Goal: Task Accomplishment & Management: Complete application form

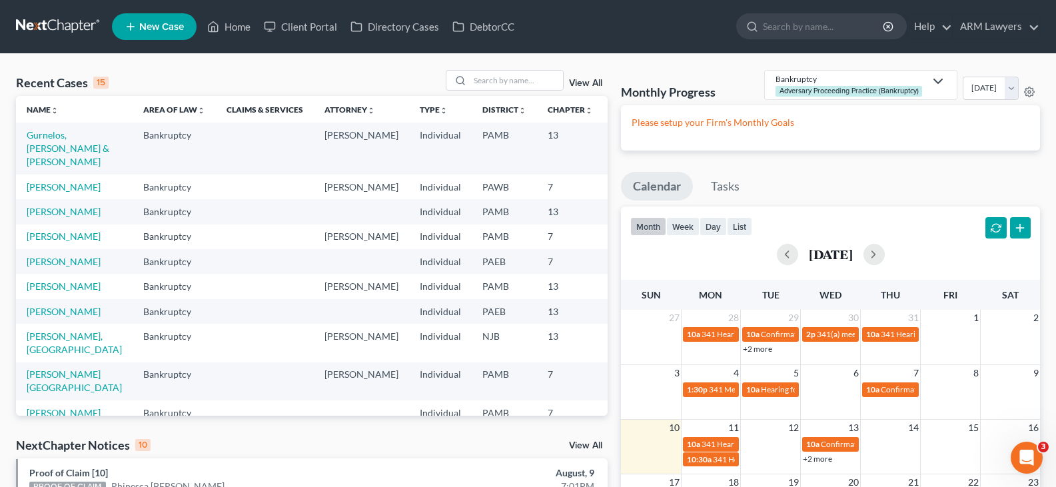
click at [586, 84] on link "View All" at bounding box center [585, 83] width 33 height 9
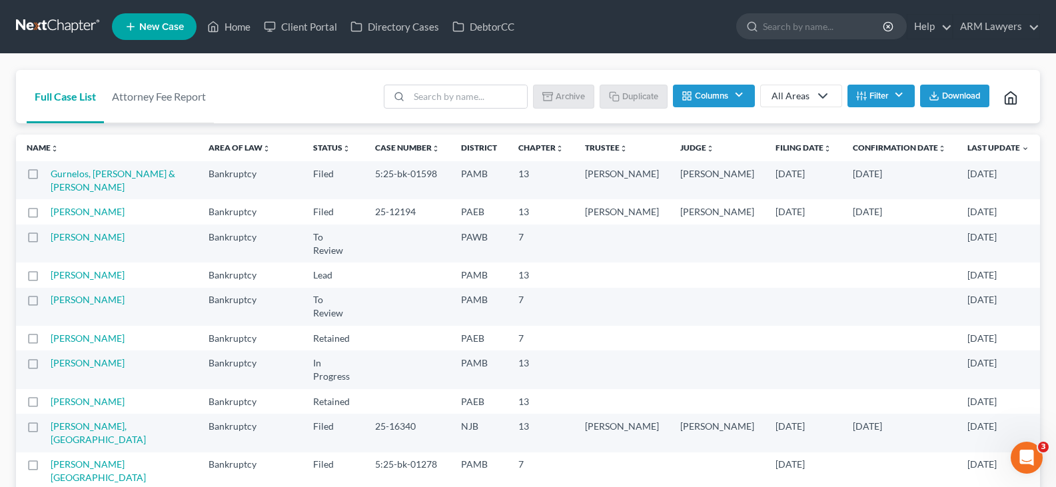
click at [863, 91] on icon "button" at bounding box center [861, 96] width 11 height 11
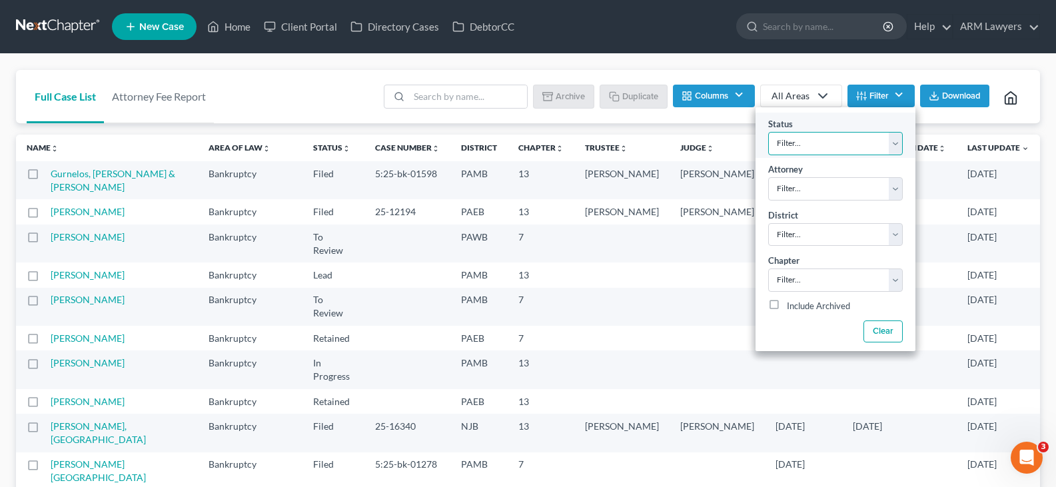
click at [842, 144] on select "Filter... Answer Due Awaiting Confirmation Awaiting Discharge Confirmed Could N…" at bounding box center [835, 143] width 135 height 23
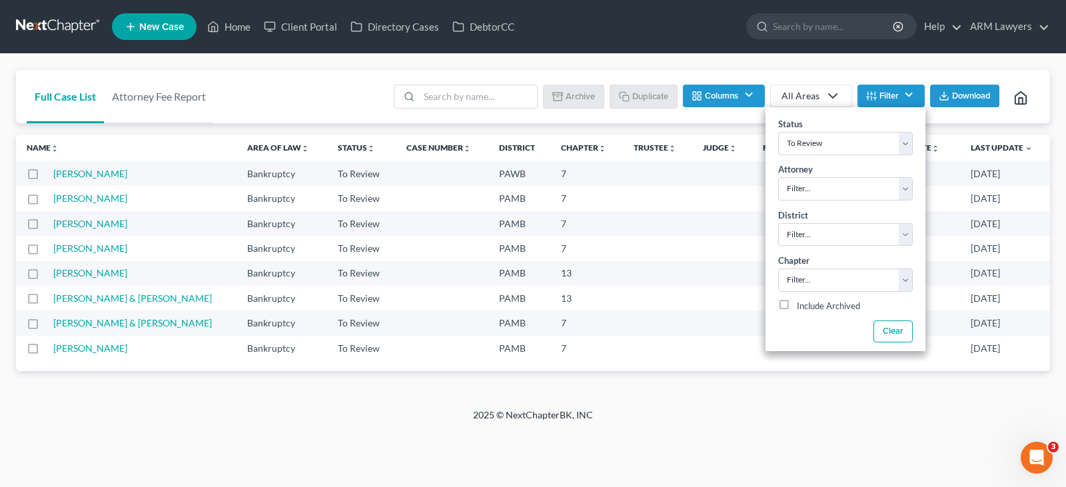
click at [363, 425] on div "2025 © NextChapterBK, INC" at bounding box center [533, 421] width 760 height 24
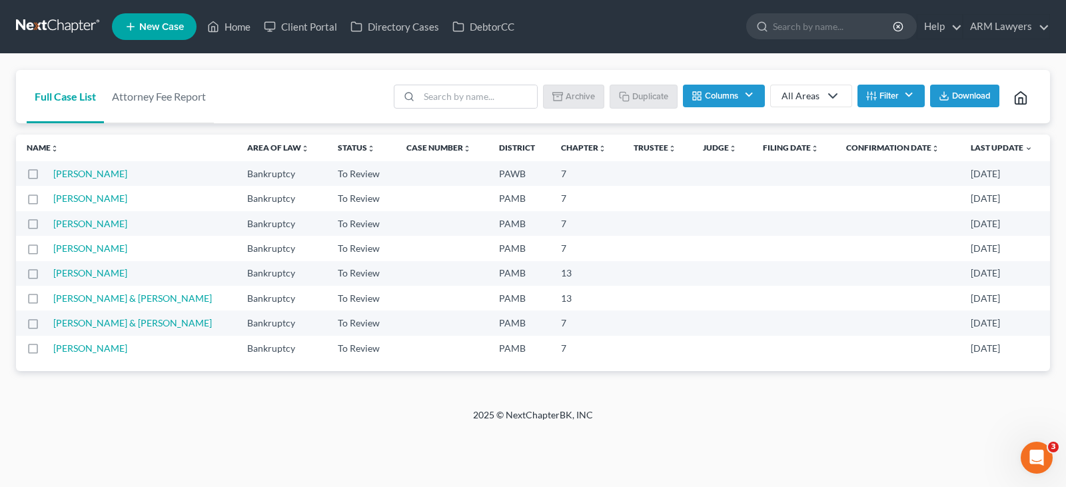
click at [882, 96] on button "Filter" at bounding box center [891, 96] width 67 height 23
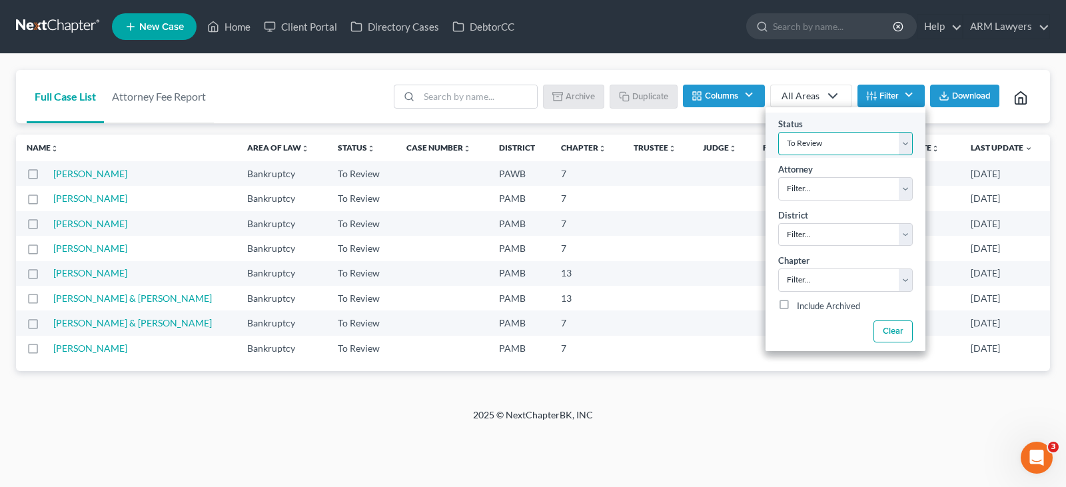
click at [874, 137] on select "Filter... Answer Due Awaiting Confirmation Awaiting Discharge Confirmed Could N…" at bounding box center [845, 143] width 135 height 23
select select "1"
click at [874, 137] on select "Filter... Answer Due Awaiting Confirmation Awaiting Discharge Confirmed Could N…" at bounding box center [845, 143] width 135 height 23
click at [628, 52] on nav "Home New Case Client Portal Directory Cases DebtorCC ARM Lawyers patrick@armlaw…" at bounding box center [533, 26] width 1066 height 53
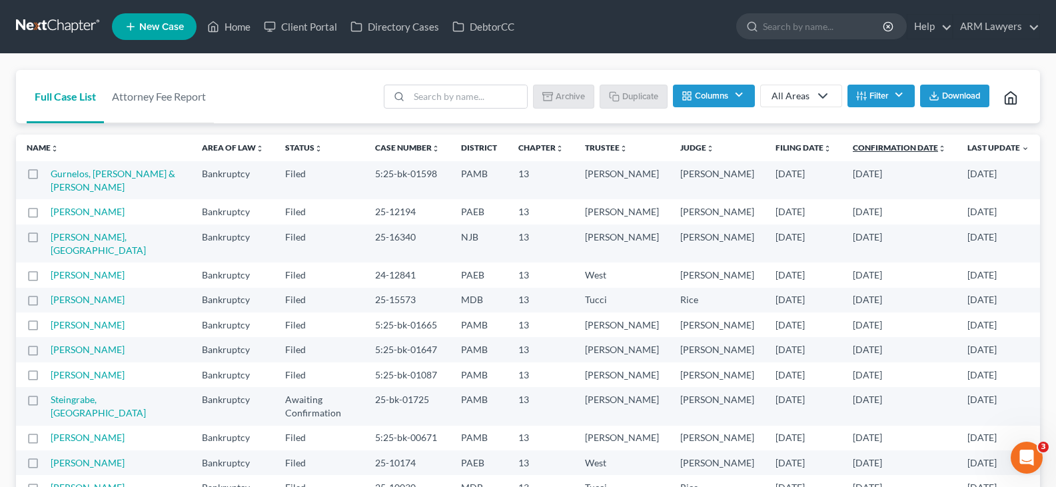
click at [898, 145] on link "Confirmation Date unfold_more expand_more expand_less" at bounding box center [899, 148] width 93 height 10
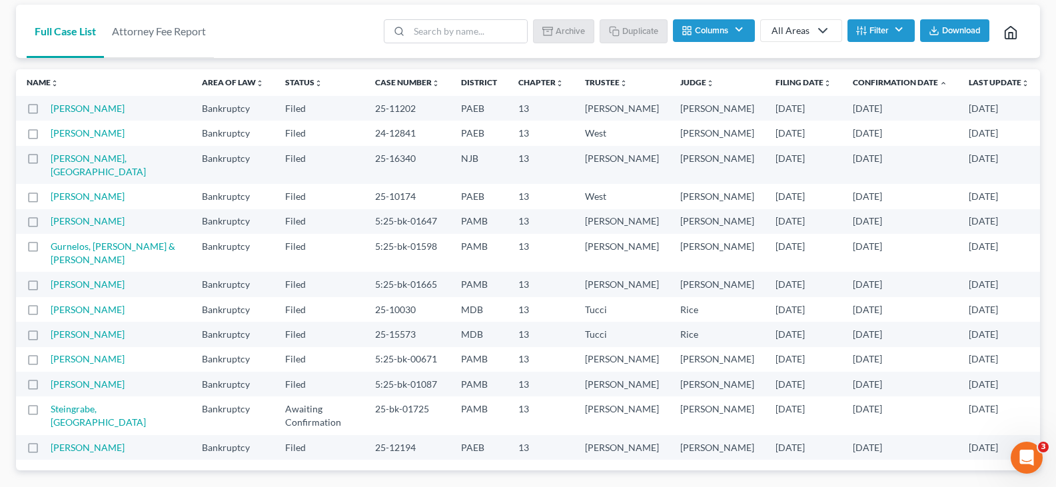
scroll to position [70, 0]
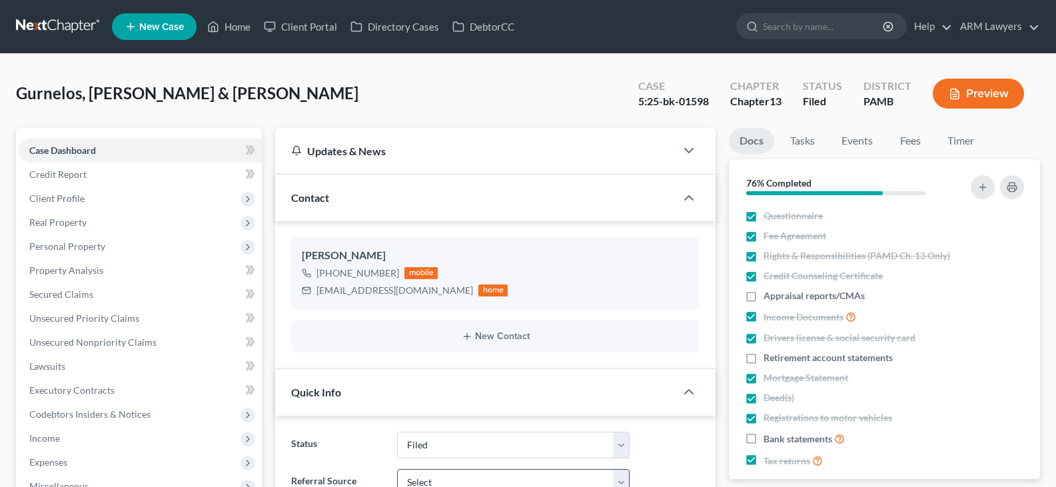
scroll to position [133, 0]
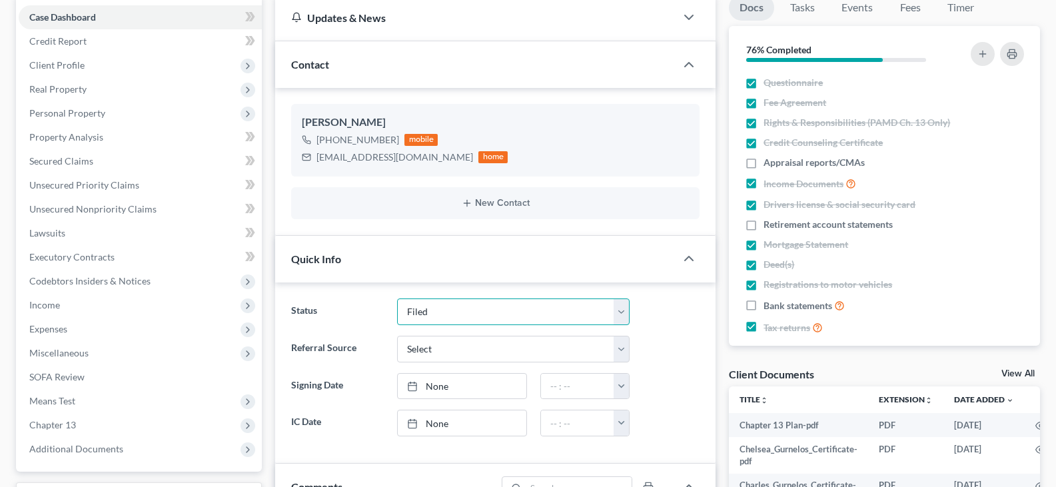
click at [465, 306] on select "Answer Due Awaiting Confirmation Awaiting Discharge Confirmed Could Not Contact…" at bounding box center [513, 312] width 233 height 27
select select "1"
click at [465, 306] on select "Answer Due Awaiting Confirmation Awaiting Discharge Confirmed Could Not Contact…" at bounding box center [513, 312] width 233 height 27
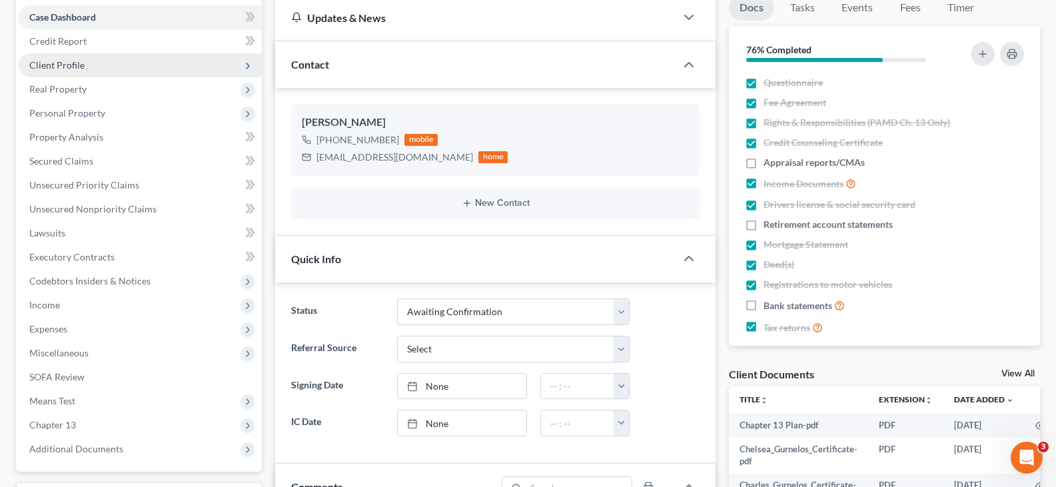
click at [113, 61] on span "Client Profile" at bounding box center [140, 65] width 243 height 24
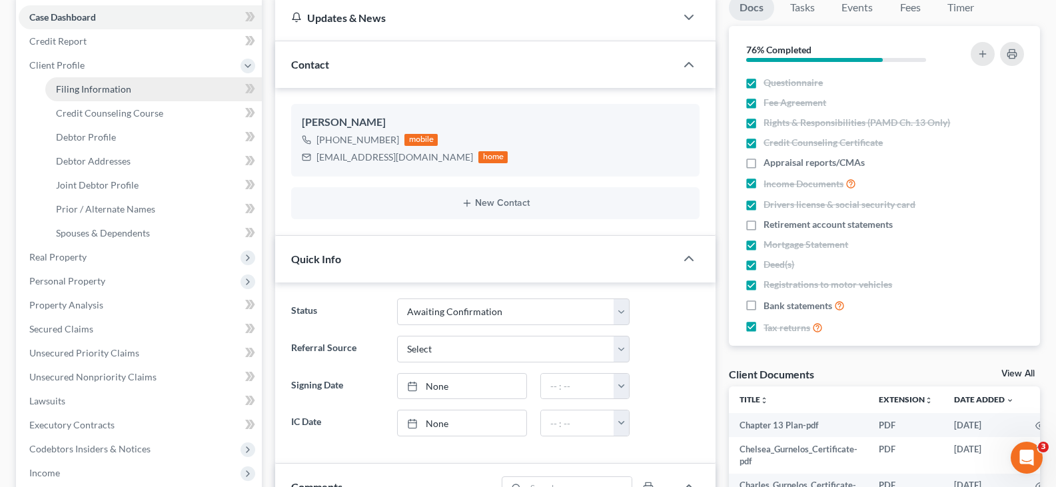
click at [113, 87] on span "Filing Information" at bounding box center [93, 88] width 75 height 11
select select "1"
select select "3"
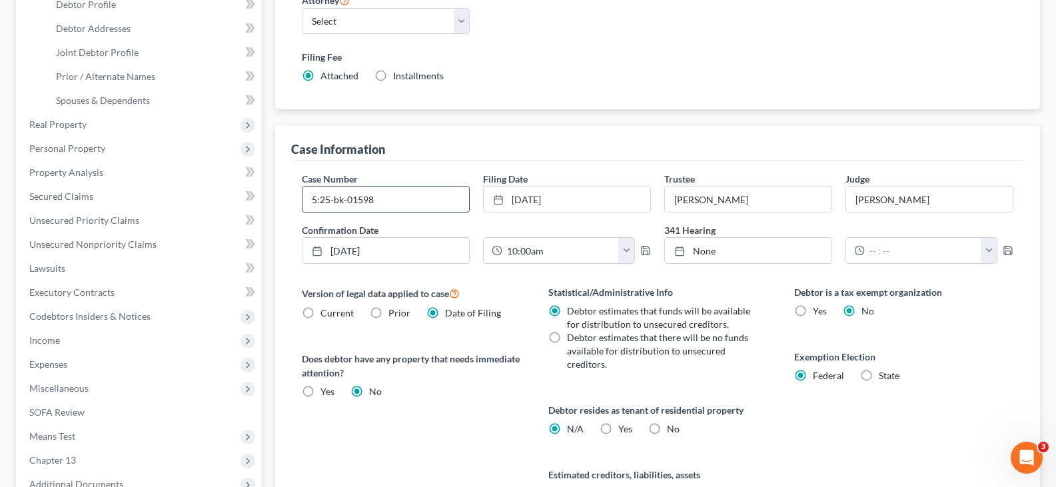
scroll to position [267, 0]
click at [425, 247] on link "[DATE]" at bounding box center [386, 249] width 167 height 25
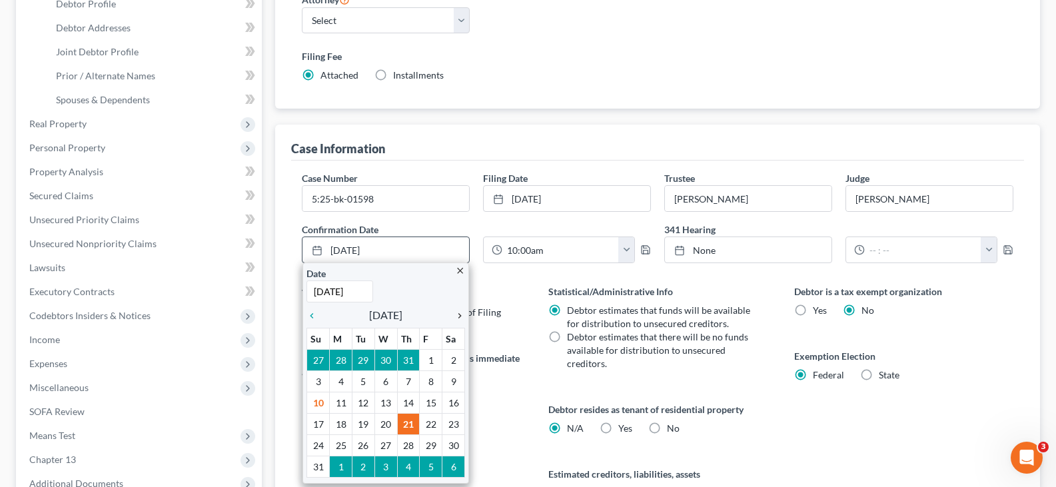
click at [462, 315] on icon "chevron_right" at bounding box center [456, 316] width 17 height 11
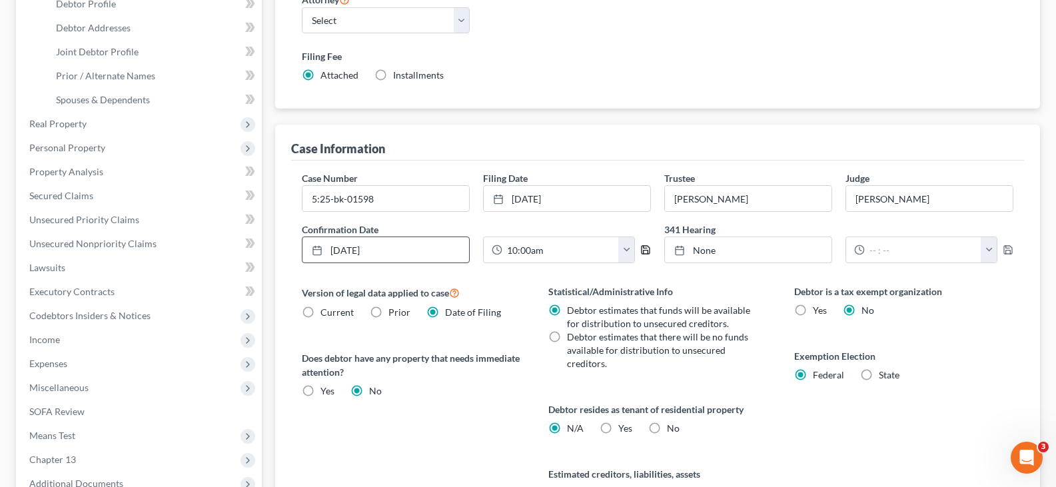
click at [642, 252] on icon "button" at bounding box center [646, 250] width 8 height 8
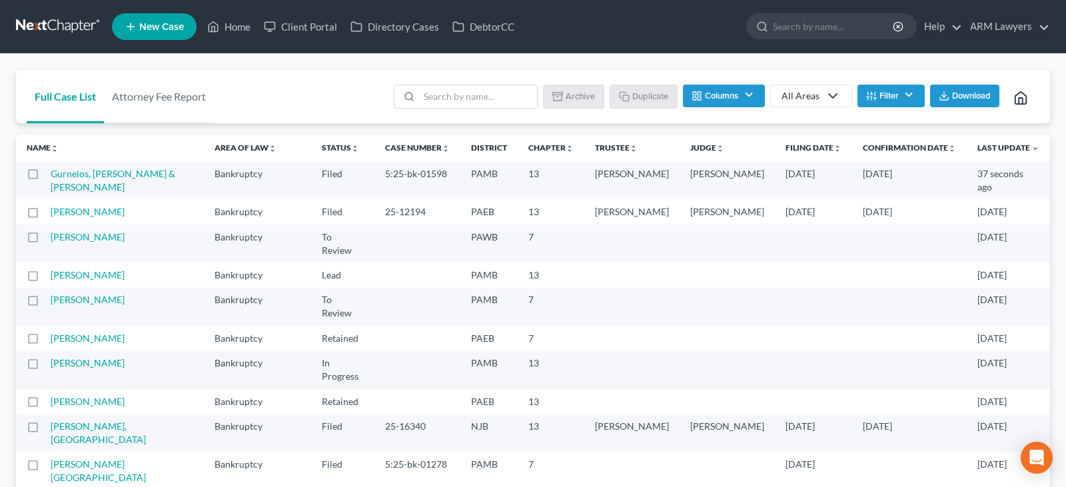
click at [876, 99] on button "Filter" at bounding box center [891, 96] width 67 height 23
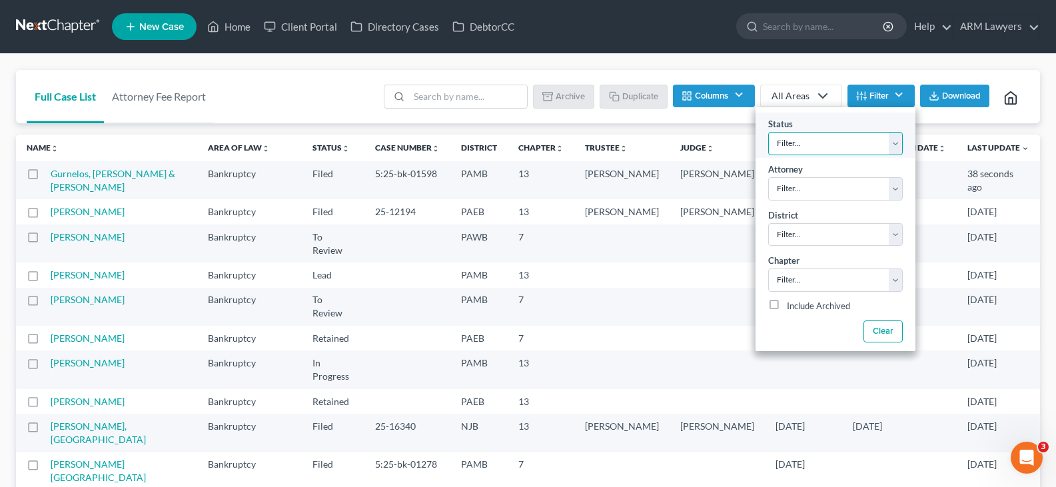
click at [864, 139] on select "Filter... Answer Due Awaiting Confirmation Awaiting Discharge Confirmed Could N…" at bounding box center [835, 143] width 135 height 23
select select "1"
click at [864, 140] on select "Filter... Answer Due Awaiting Confirmation Awaiting Discharge Confirmed Could N…" at bounding box center [835, 143] width 135 height 23
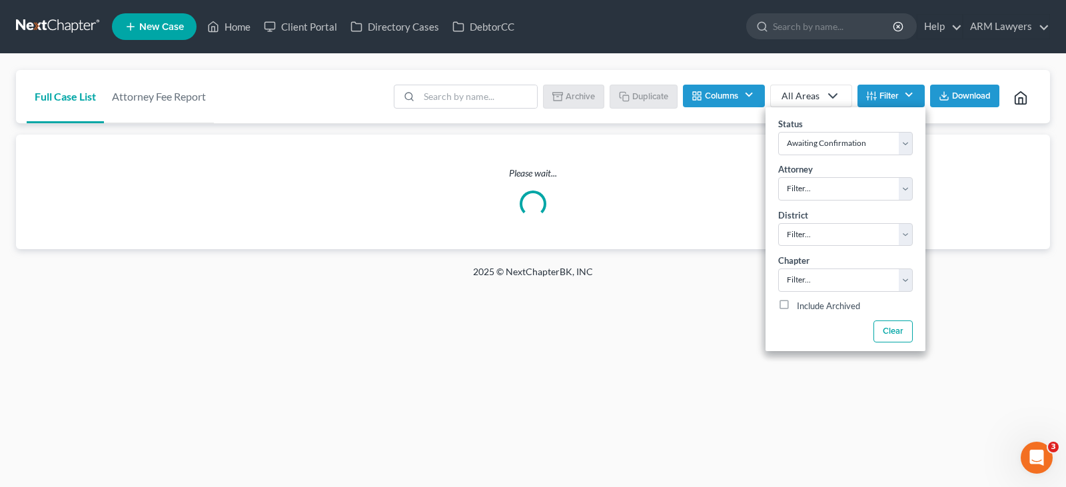
click at [329, 85] on div "Full Case List Attorney Fee Report Batch Download Archive Un-archive Duplicate …" at bounding box center [533, 97] width 1034 height 54
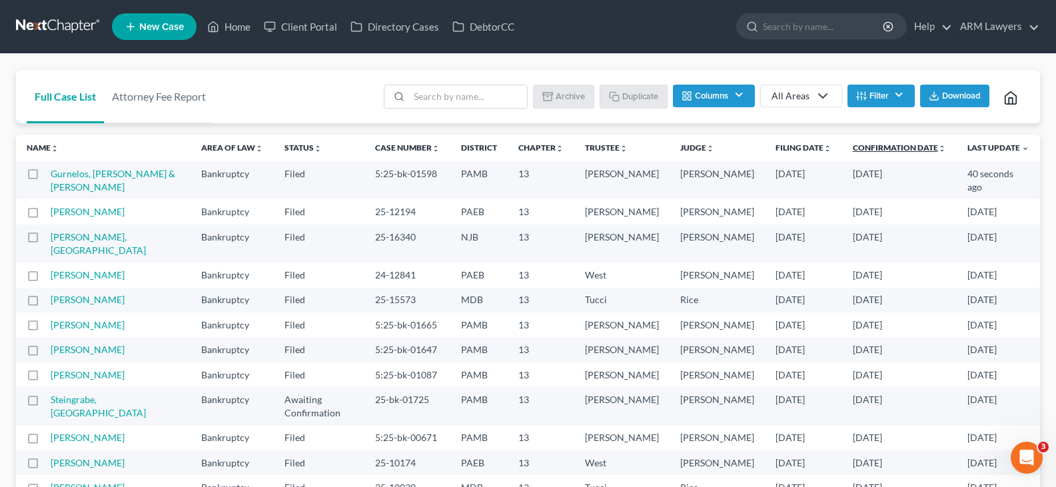
click at [880, 151] on link "Confirmation Date unfold_more expand_more expand_less" at bounding box center [899, 148] width 93 height 10
